Goal: Navigation & Orientation: Go to known website

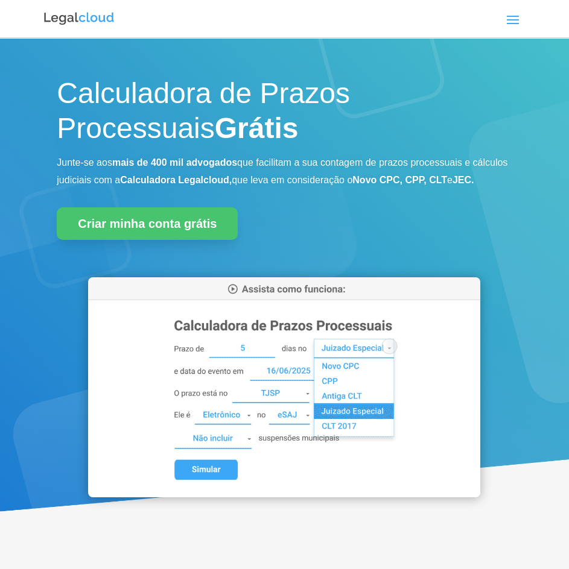
click at [519, 19] on span at bounding box center [512, 19] width 19 height 19
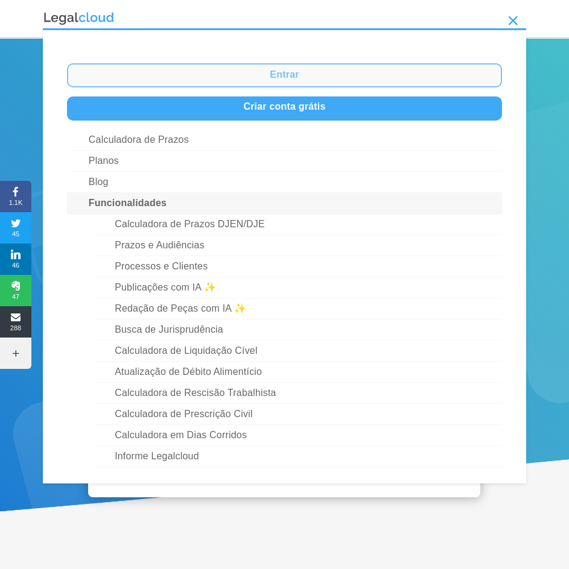
click at [290, 78] on link "Entrar" at bounding box center [284, 75] width 435 height 24
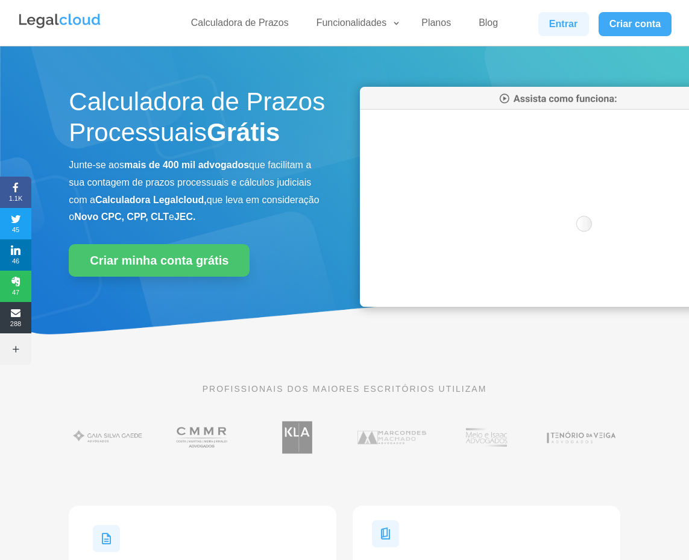
click at [567, 33] on link "Entrar" at bounding box center [564, 24] width 51 height 24
